Goal: Task Accomplishment & Management: Complete application form

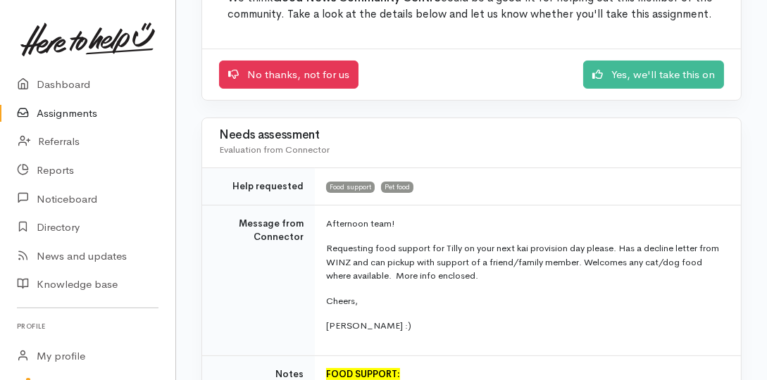
scroll to position [161, 0]
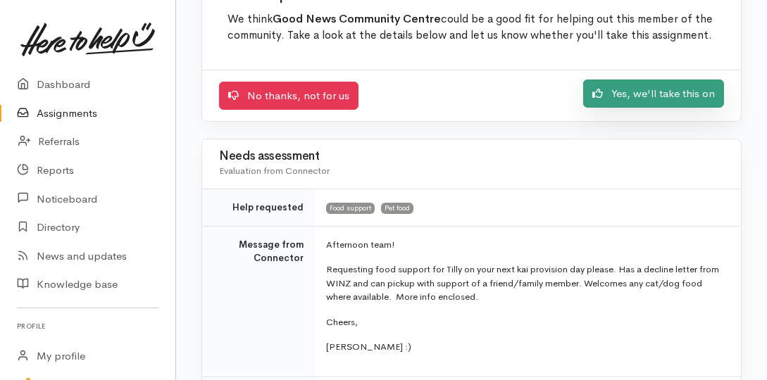
click at [649, 93] on link "Yes, we'll take this on" at bounding box center [653, 94] width 141 height 29
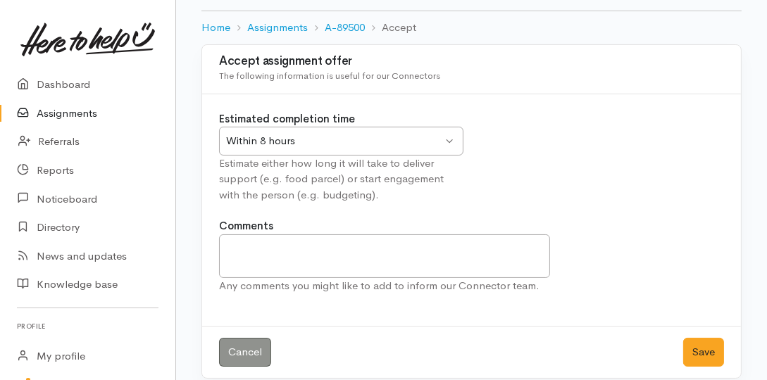
scroll to position [90, 0]
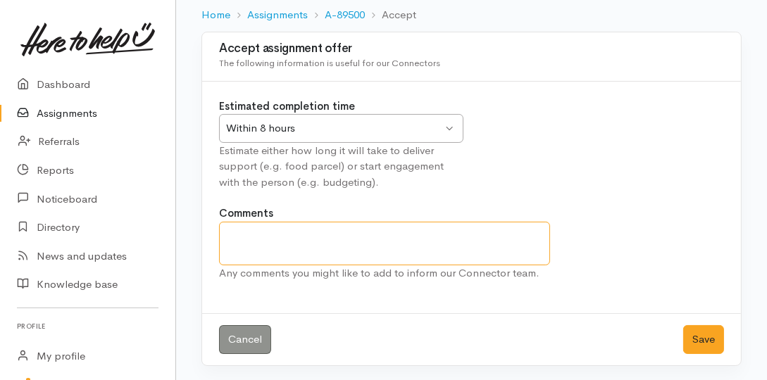
click at [487, 226] on textarea "Comments" at bounding box center [384, 244] width 331 height 44
type textarea "Thank you"
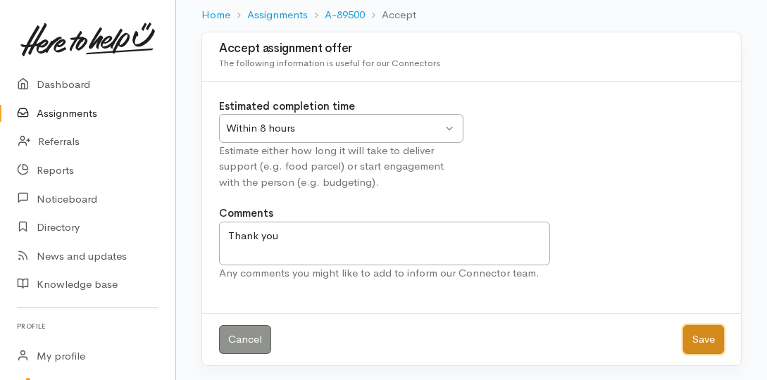
click at [704, 335] on button "Save" at bounding box center [703, 339] width 41 height 29
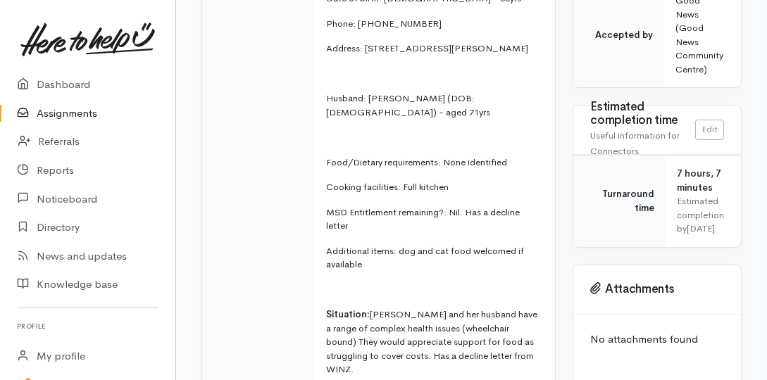
scroll to position [485, 0]
